Goal: Information Seeking & Learning: Learn about a topic

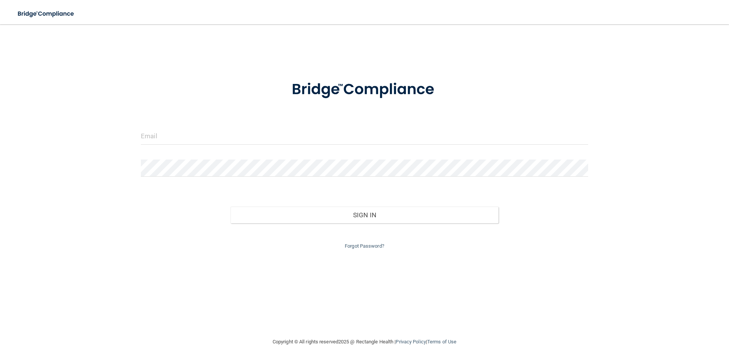
click at [336, 126] on form "Invalid email/password. You don't have permission to access that page. Sign In …" at bounding box center [364, 160] width 447 height 181
click at [218, 129] on input "email" at bounding box center [364, 136] width 447 height 17
click at [193, 141] on input "email" at bounding box center [364, 136] width 447 height 17
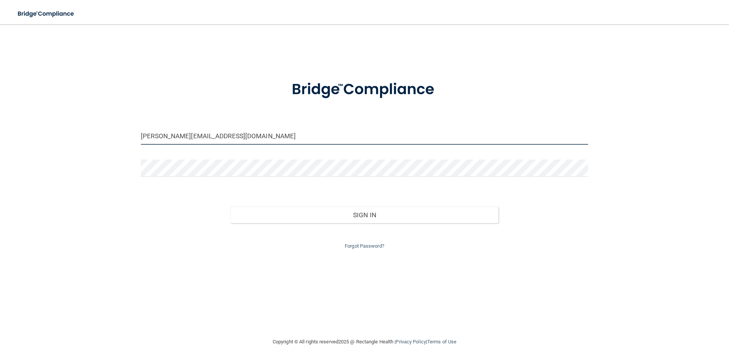
type input "[PERSON_NAME][EMAIL_ADDRESS][DOMAIN_NAME]"
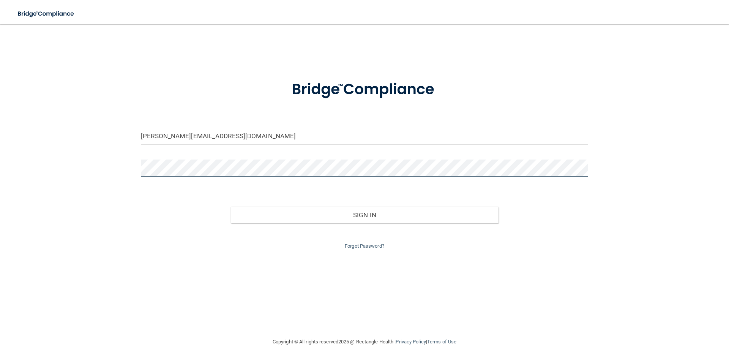
click at [230, 207] on button "Sign In" at bounding box center [364, 215] width 268 height 17
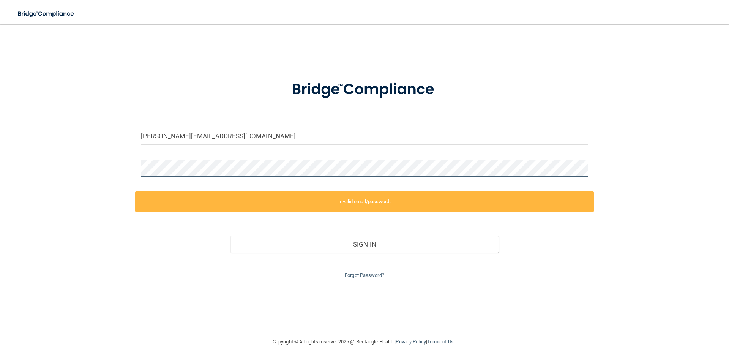
click at [5, 167] on main "calvo@southfloridapsychiatry.org Invalid email/password. You don't have permiss…" at bounding box center [364, 193] width 729 height 338
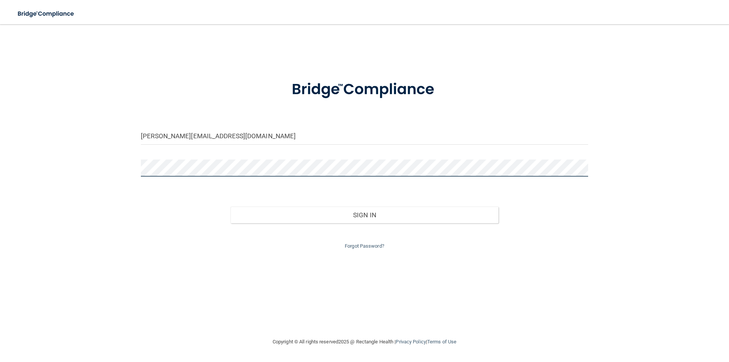
click at [230, 207] on button "Sign In" at bounding box center [364, 215] width 268 height 17
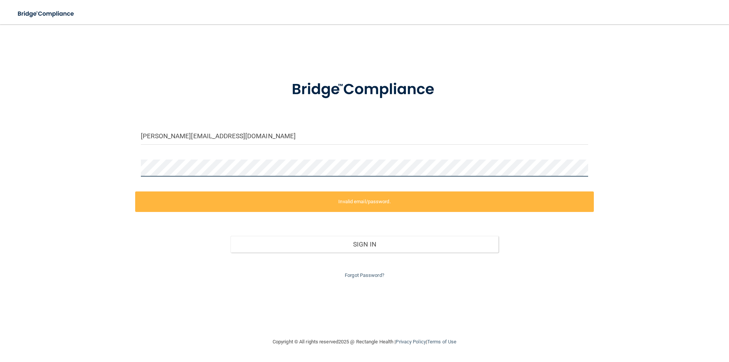
click at [90, 155] on div "calvo@southfloridapsychiatry.org Invalid email/password. You don't have permiss…" at bounding box center [364, 181] width 699 height 298
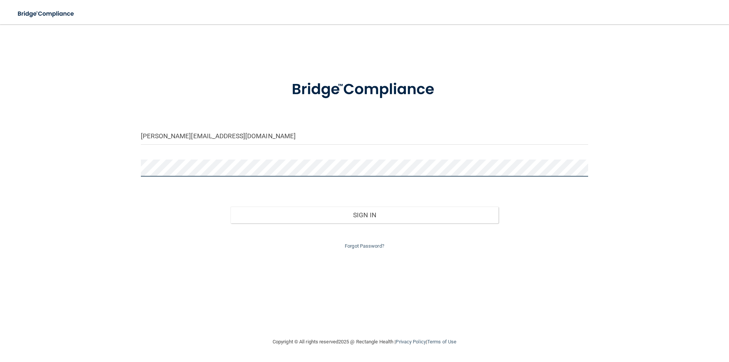
click at [230, 207] on button "Sign In" at bounding box center [364, 215] width 268 height 17
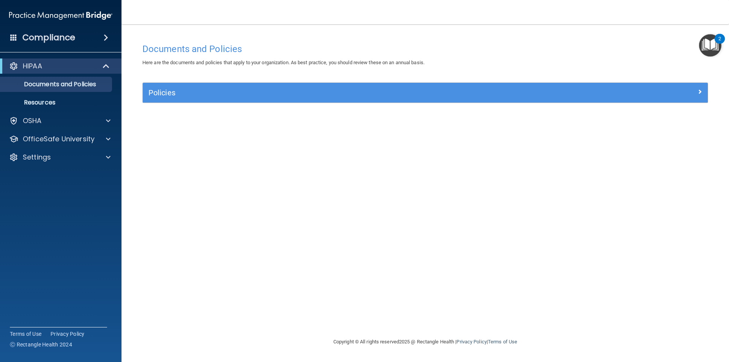
click at [712, 46] on img "Open Resource Center, 2 new notifications" at bounding box center [710, 45] width 22 height 22
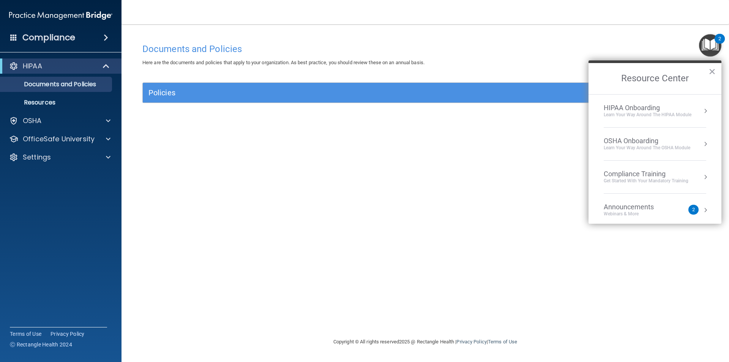
click at [667, 110] on div "HIPAA Onboarding" at bounding box center [648, 108] width 88 height 8
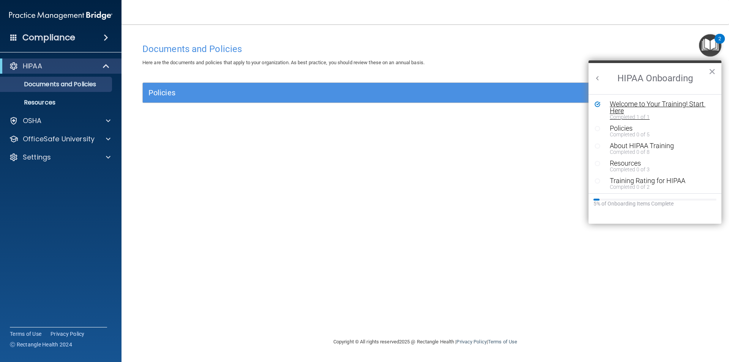
click at [640, 106] on div "Welcome to Your Training! Start Here" at bounding box center [658, 108] width 96 height 14
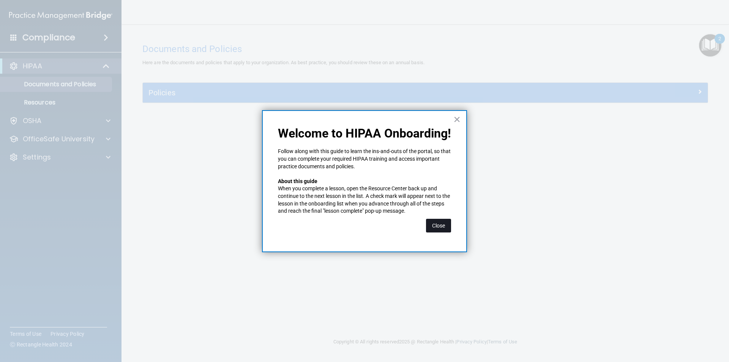
click at [439, 226] on button "Close" at bounding box center [438, 226] width 25 height 14
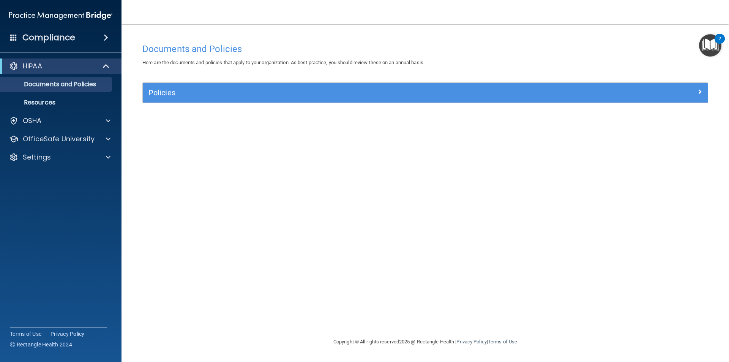
click at [708, 35] on img "Open Resource Center, 2 new notifications" at bounding box center [710, 45] width 22 height 22
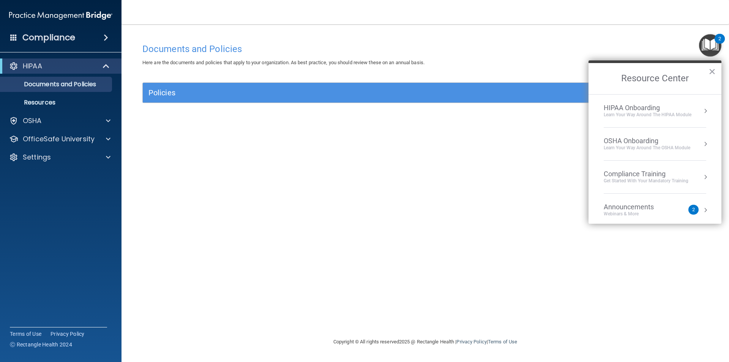
click at [674, 112] on div "Learn Your Way around the HIPAA module" at bounding box center [648, 115] width 88 height 6
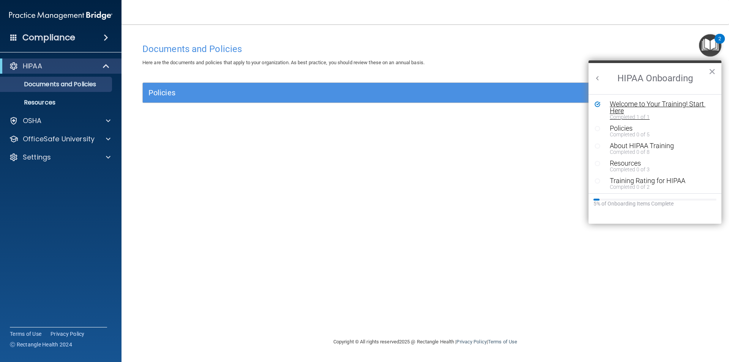
click at [663, 104] on div "Welcome to Your Training! Start Here" at bounding box center [658, 108] width 96 height 14
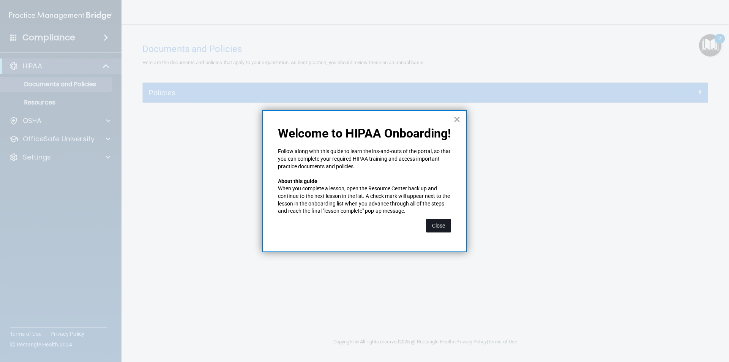
click at [440, 226] on button "Close" at bounding box center [438, 226] width 25 height 14
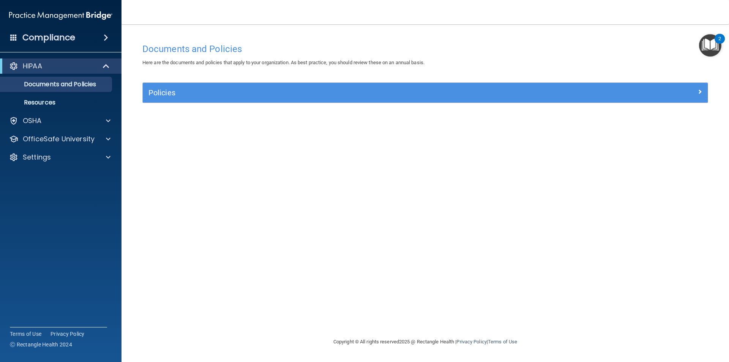
click at [718, 39] on div "2" at bounding box center [719, 44] width 3 height 10
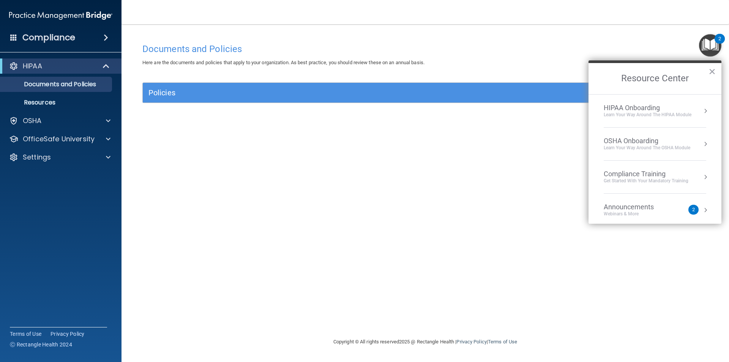
click at [270, 80] on div "Documents and Policies Here are the documents and policies that apply to your o…" at bounding box center [425, 188] width 577 height 298
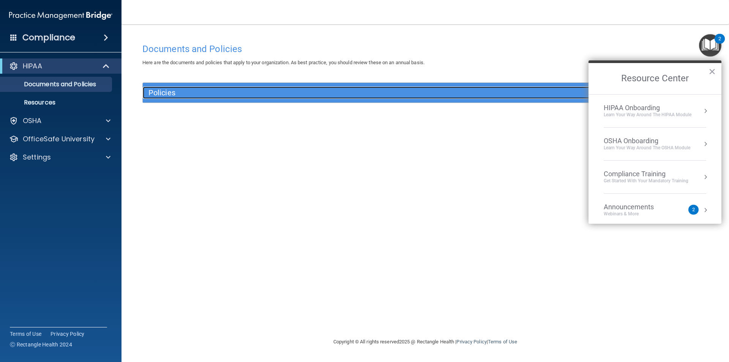
click at [260, 98] on div "Policies" at bounding box center [355, 93] width 424 height 12
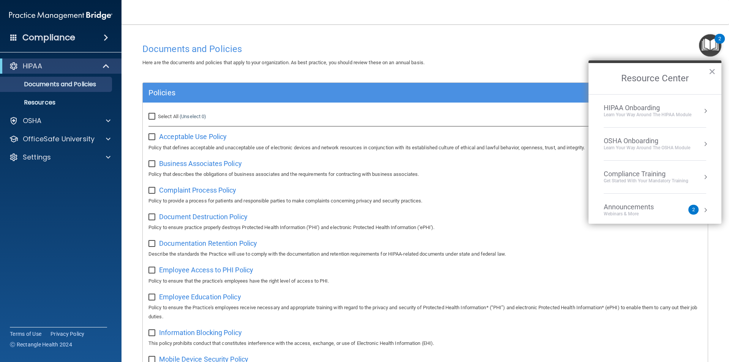
click at [630, 144] on div "OSHA Onboarding" at bounding box center [647, 141] width 87 height 8
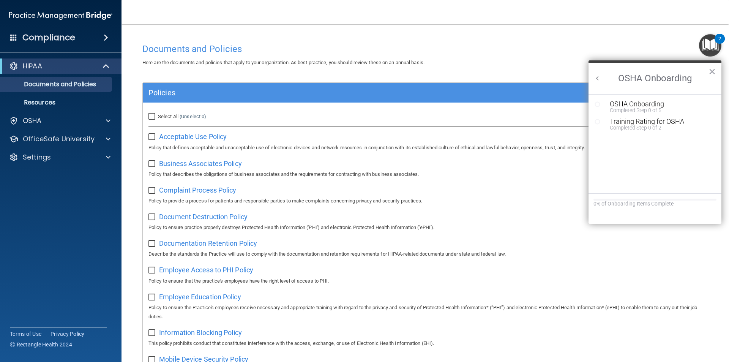
click at [598, 79] on button "Back to Resource Center Home" at bounding box center [598, 78] width 8 height 8
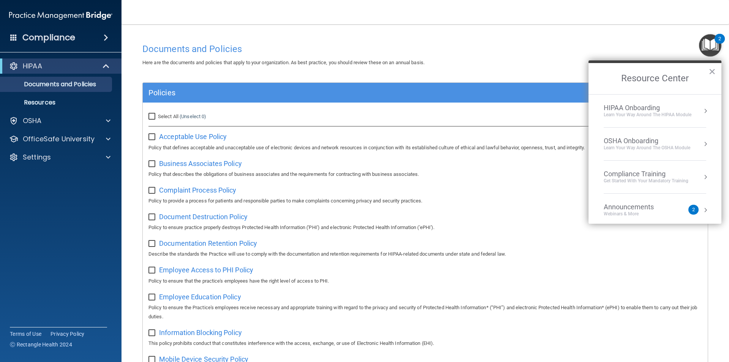
click at [630, 111] on div "HIPAA Onboarding" at bounding box center [648, 108] width 88 height 8
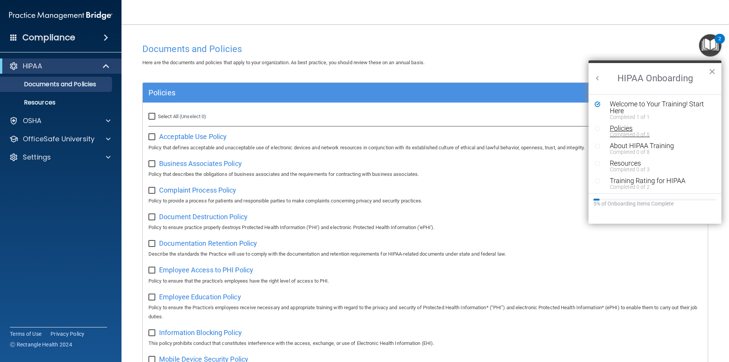
click at [620, 131] on div "Policies" at bounding box center [658, 128] width 96 height 7
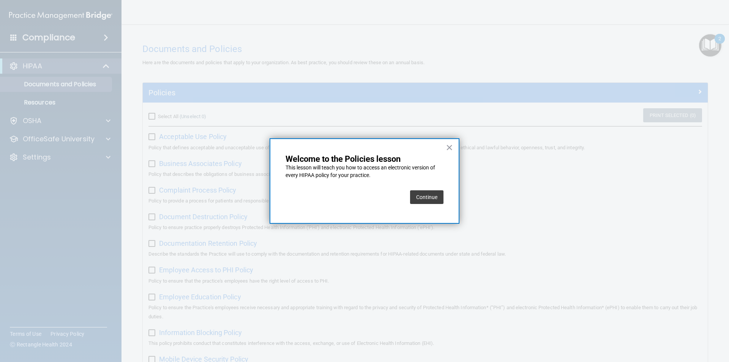
click at [423, 199] on button "Continue" at bounding box center [426, 197] width 33 height 14
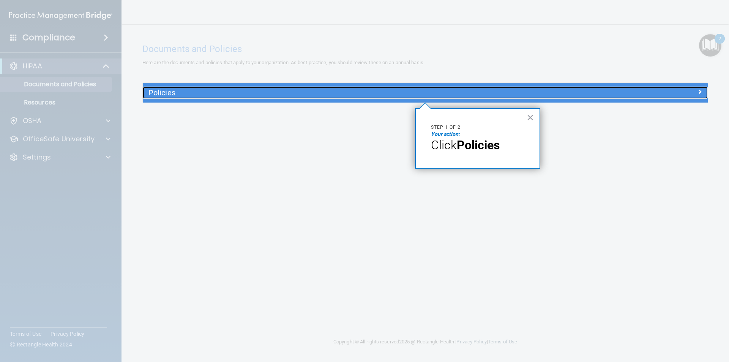
click at [447, 97] on div "Policies" at bounding box center [355, 93] width 424 height 12
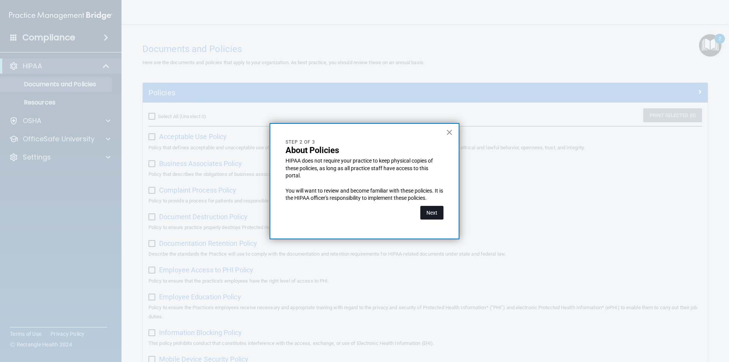
click at [429, 211] on button "Next" at bounding box center [431, 213] width 23 height 14
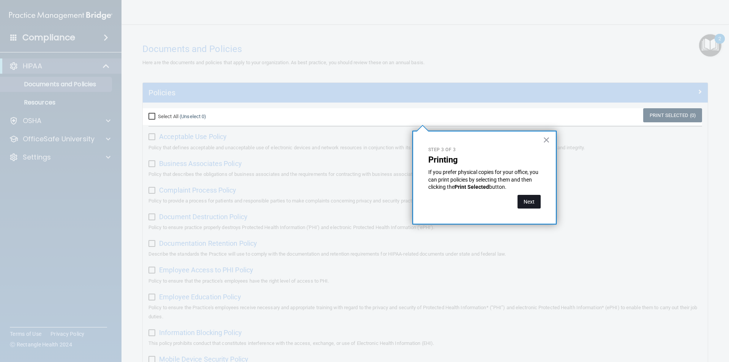
click at [532, 201] on button "Next" at bounding box center [528, 202] width 23 height 14
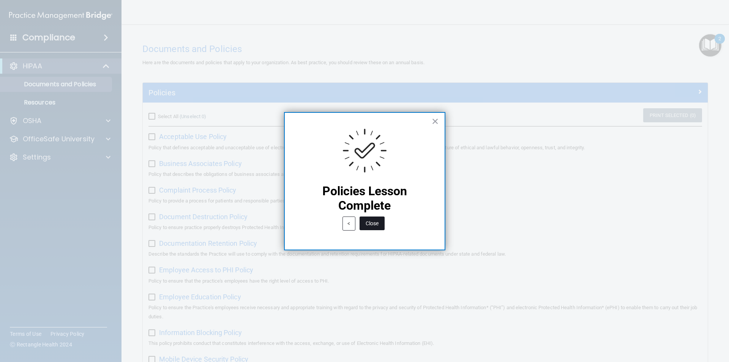
click at [371, 228] on button "Close" at bounding box center [372, 223] width 25 height 14
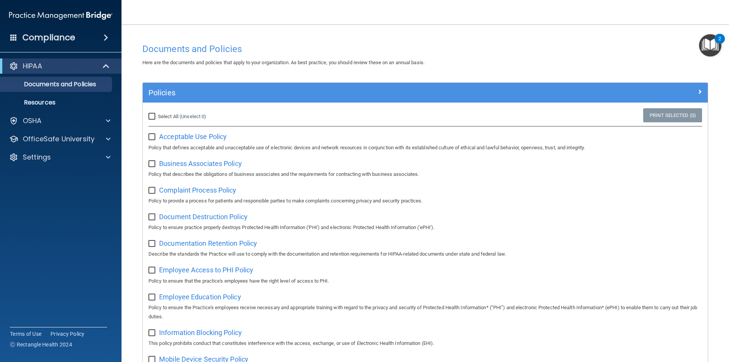
click at [153, 116] on input "Select All (Unselect 0) Unselect All" at bounding box center [152, 117] width 9 height 6
checkbox input "true"
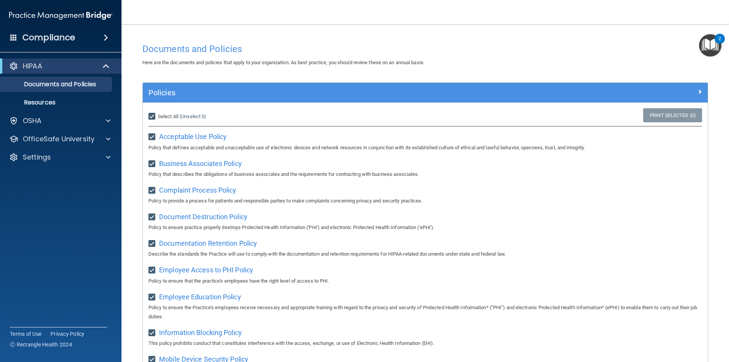
checkbox input "true"
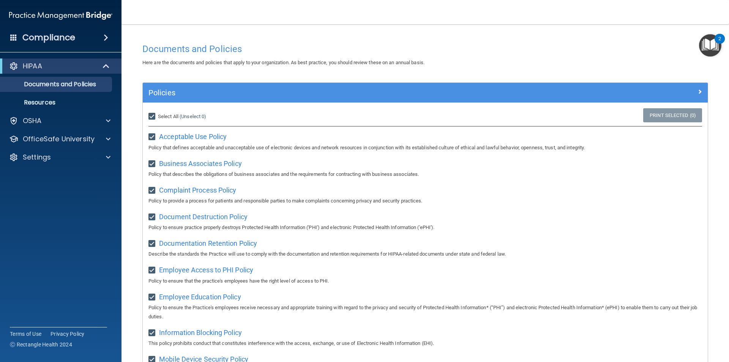
checkbox input "true"
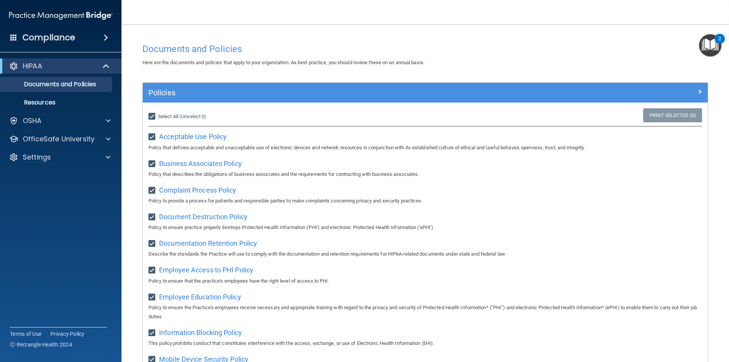
checkbox input "true"
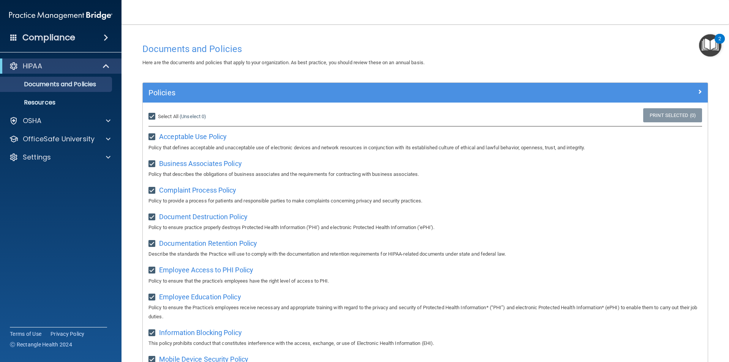
checkbox input "true"
click at [716, 45] on img "Open Resource Center, 2 new notifications" at bounding box center [710, 45] width 22 height 22
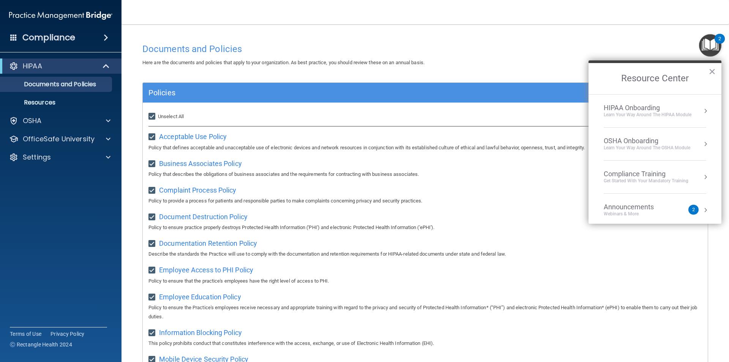
click at [639, 101] on li "HIPAA Onboarding Learn Your Way around the HIPAA module" at bounding box center [655, 111] width 103 height 33
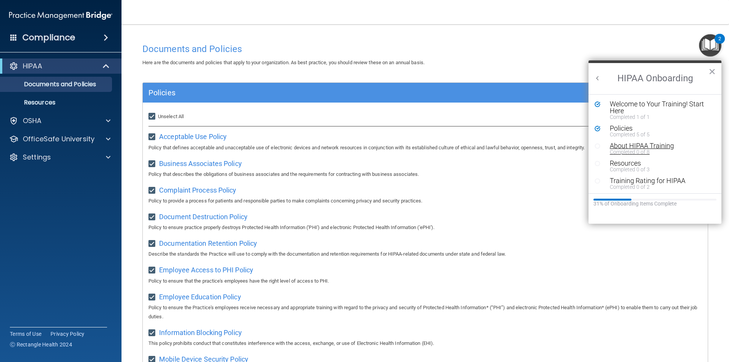
click at [623, 148] on div "About HIPAA Training" at bounding box center [658, 145] width 96 height 7
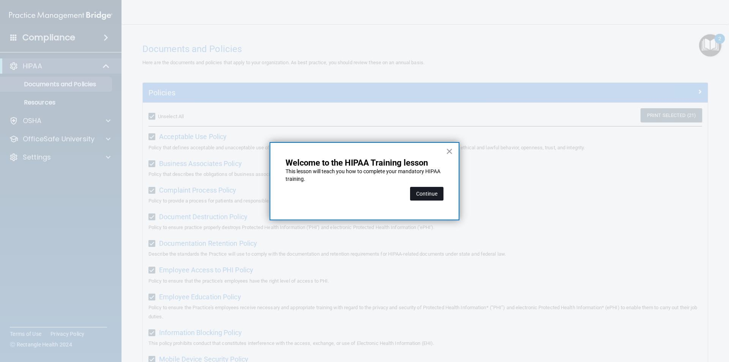
click at [428, 192] on button "Continue" at bounding box center [426, 194] width 33 height 14
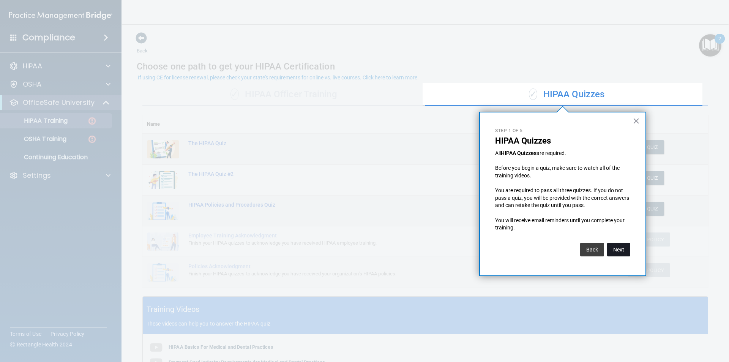
click at [626, 248] on button "Next" at bounding box center [618, 250] width 23 height 14
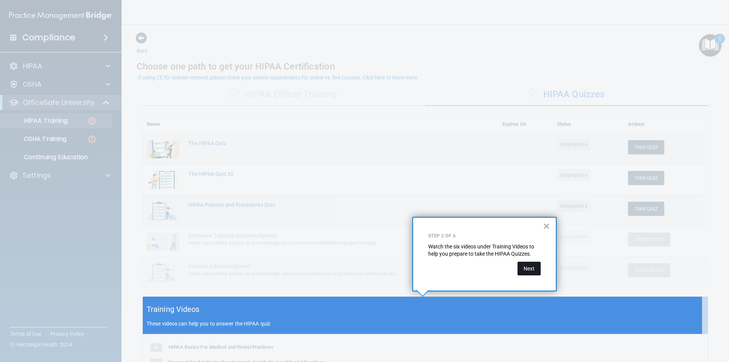
click at [530, 269] on button "Next" at bounding box center [528, 269] width 23 height 14
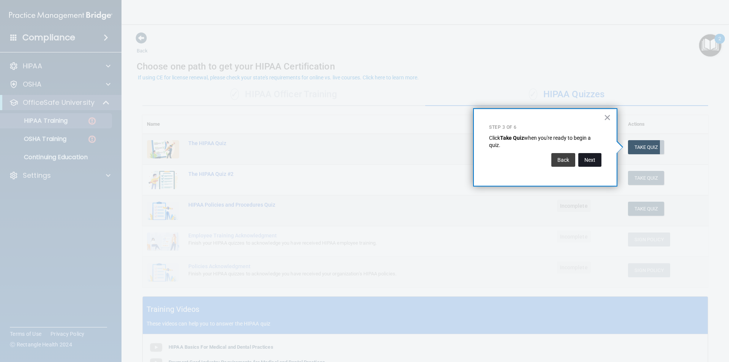
click at [594, 160] on button "Next" at bounding box center [589, 160] width 23 height 14
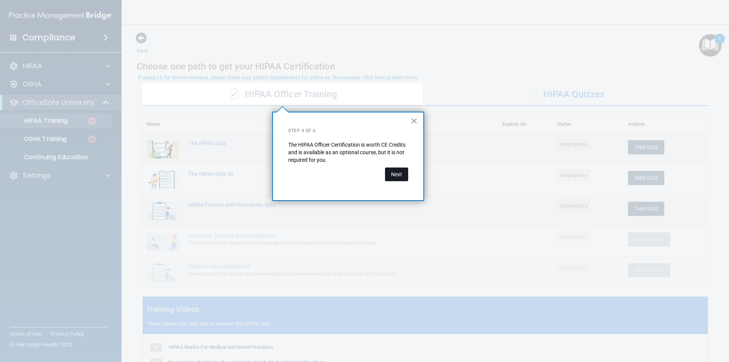
click at [395, 176] on button "Next" at bounding box center [396, 174] width 23 height 14
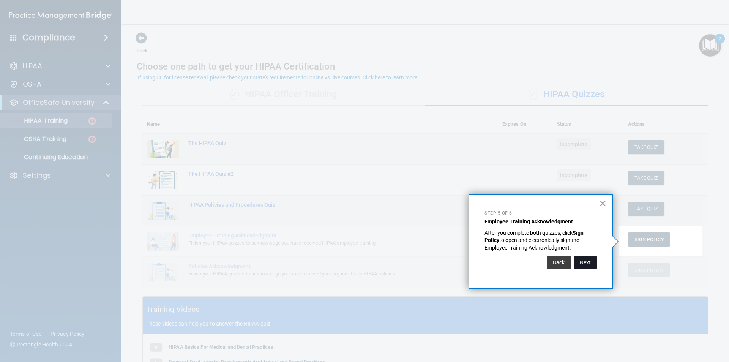
click at [591, 265] on button "Next" at bounding box center [585, 263] width 23 height 14
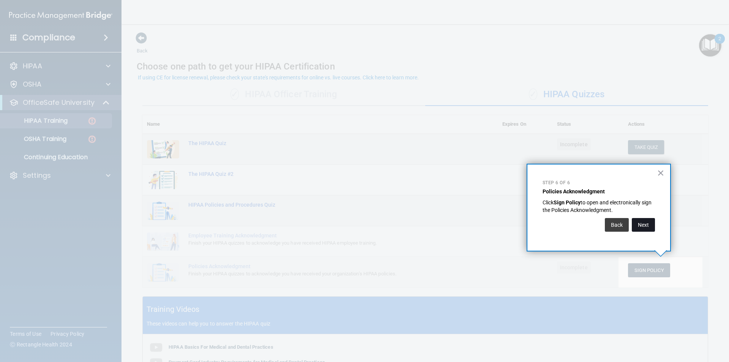
click at [645, 221] on button "Next" at bounding box center [643, 225] width 23 height 14
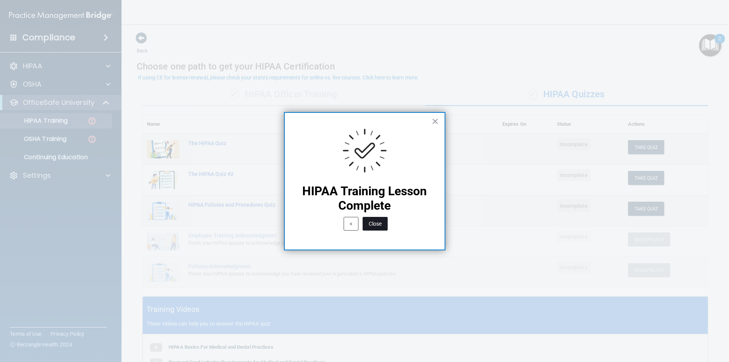
click at [377, 221] on button "Close" at bounding box center [375, 224] width 25 height 14
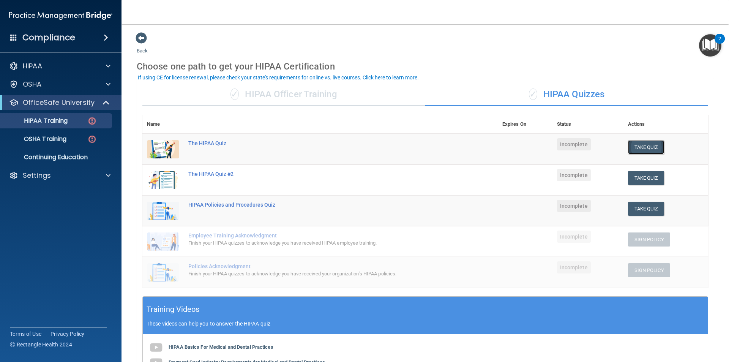
click at [645, 143] on button "Take Quiz" at bounding box center [646, 147] width 36 height 14
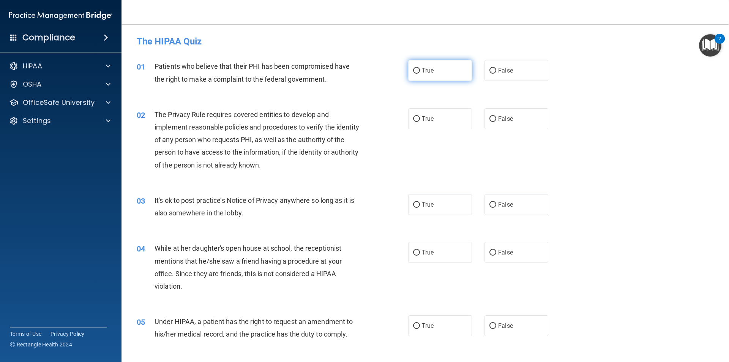
click at [412, 77] on label "True" at bounding box center [440, 70] width 64 height 21
click at [413, 74] on input "True" at bounding box center [416, 71] width 7 height 6
radio input "true"
click at [422, 115] on span "True" at bounding box center [428, 118] width 12 height 7
click at [420, 116] on input "True" at bounding box center [416, 119] width 7 height 6
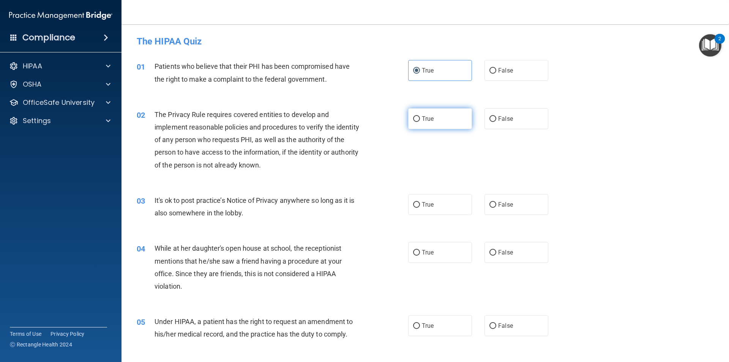
radio input "true"
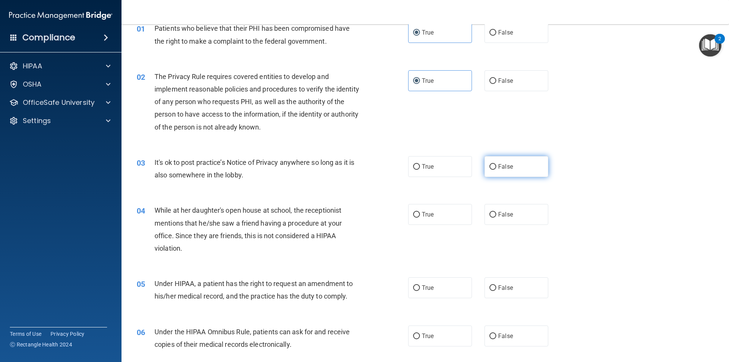
click at [505, 169] on span "False" at bounding box center [505, 166] width 15 height 7
click at [496, 169] on input "False" at bounding box center [492, 167] width 7 height 6
radio input "true"
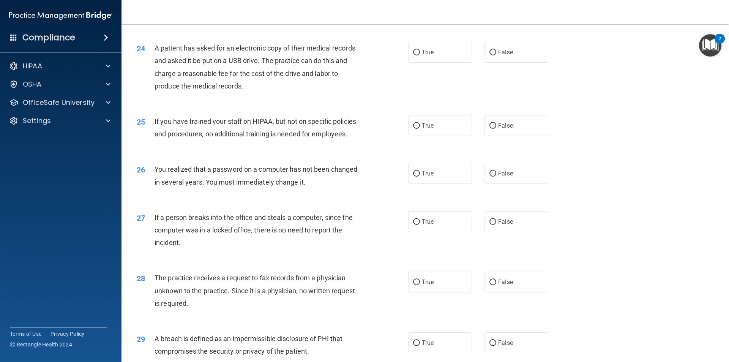
scroll to position [1435, 0]
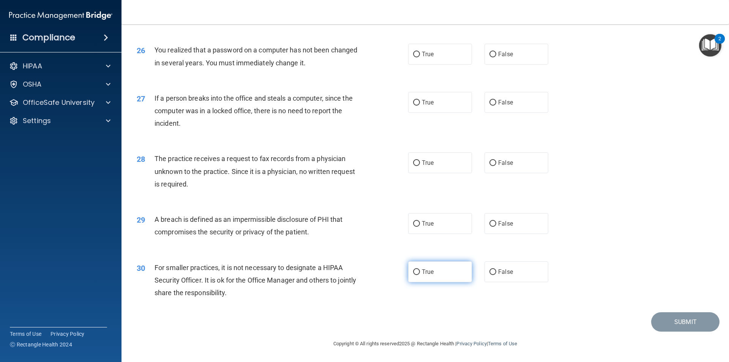
click at [416, 270] on input "True" at bounding box center [416, 272] width 7 height 6
radio input "true"
click at [419, 272] on label "True" at bounding box center [440, 271] width 64 height 21
click at [419, 272] on input "True" at bounding box center [416, 272] width 7 height 6
click at [502, 262] on label "False" at bounding box center [516, 271] width 64 height 21
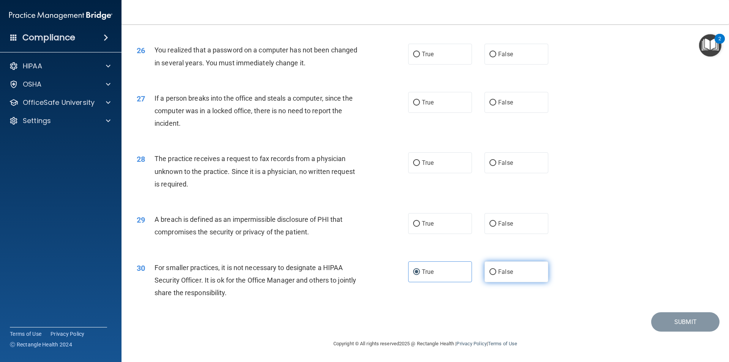
click at [496, 269] on input "False" at bounding box center [492, 272] width 7 height 6
radio input "true"
radio input "false"
